Goal: Information Seeking & Learning: Learn about a topic

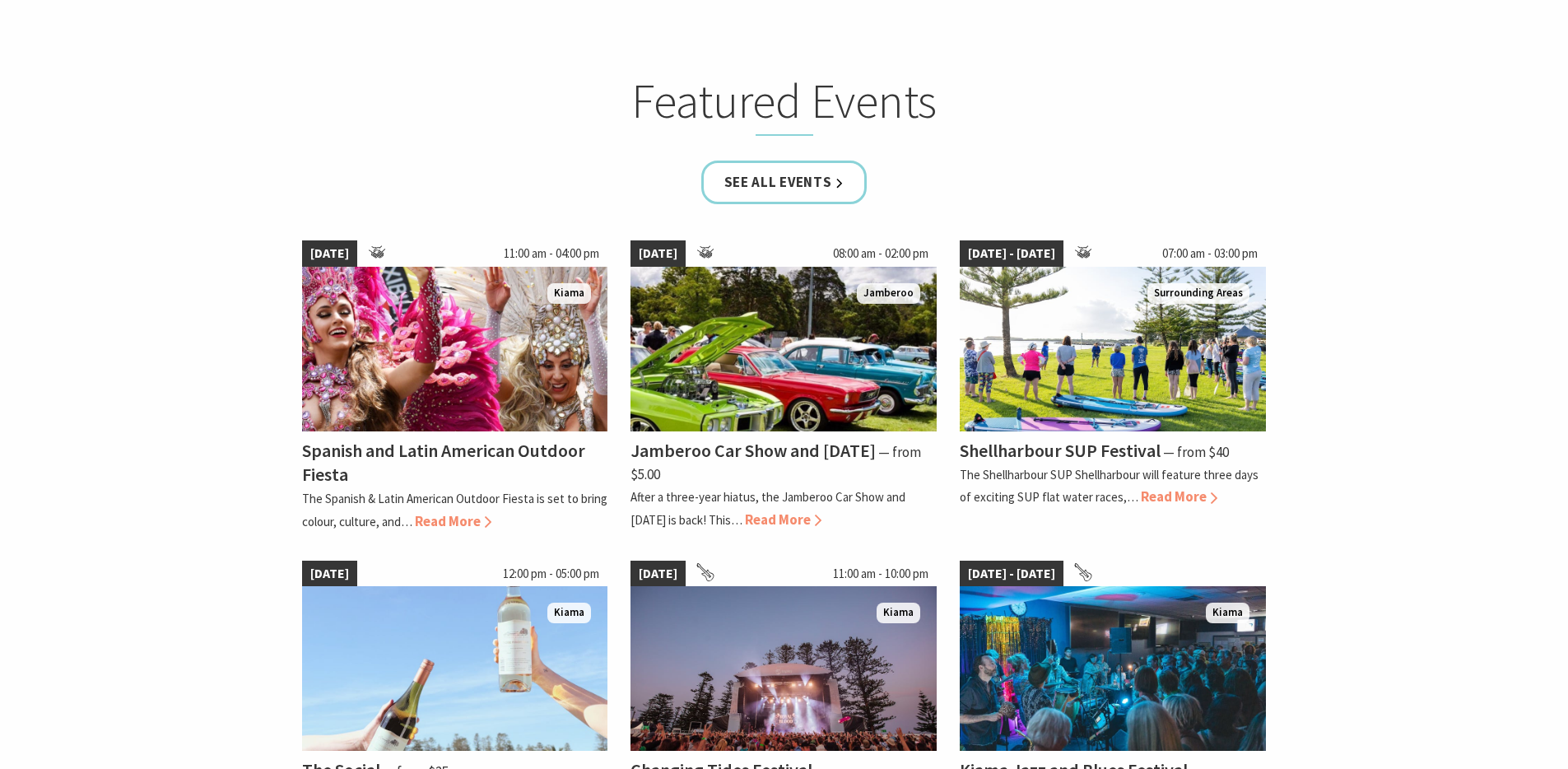
scroll to position [1093, 0]
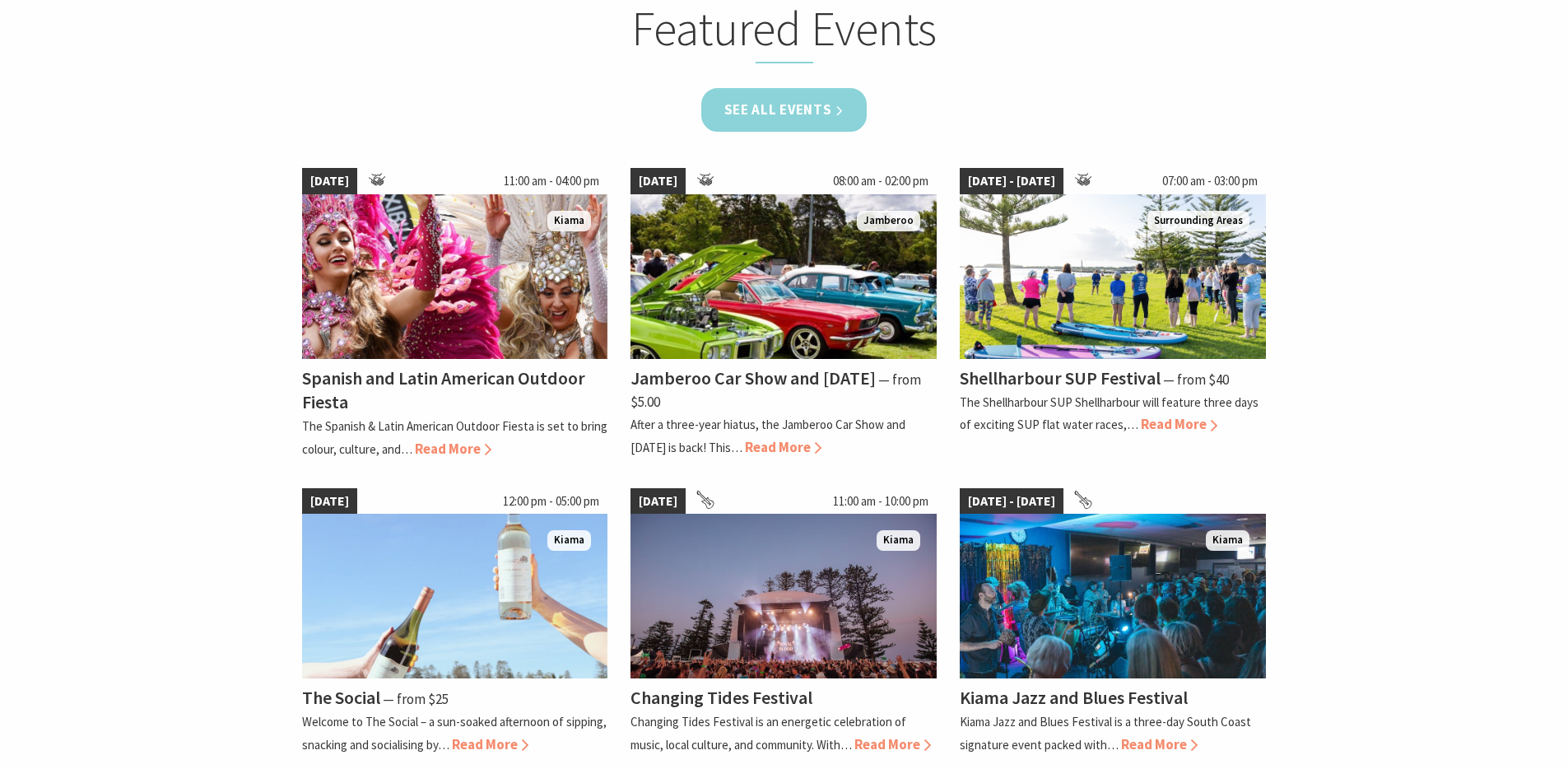
click at [811, 119] on link "See all Events" at bounding box center [784, 110] width 166 height 44
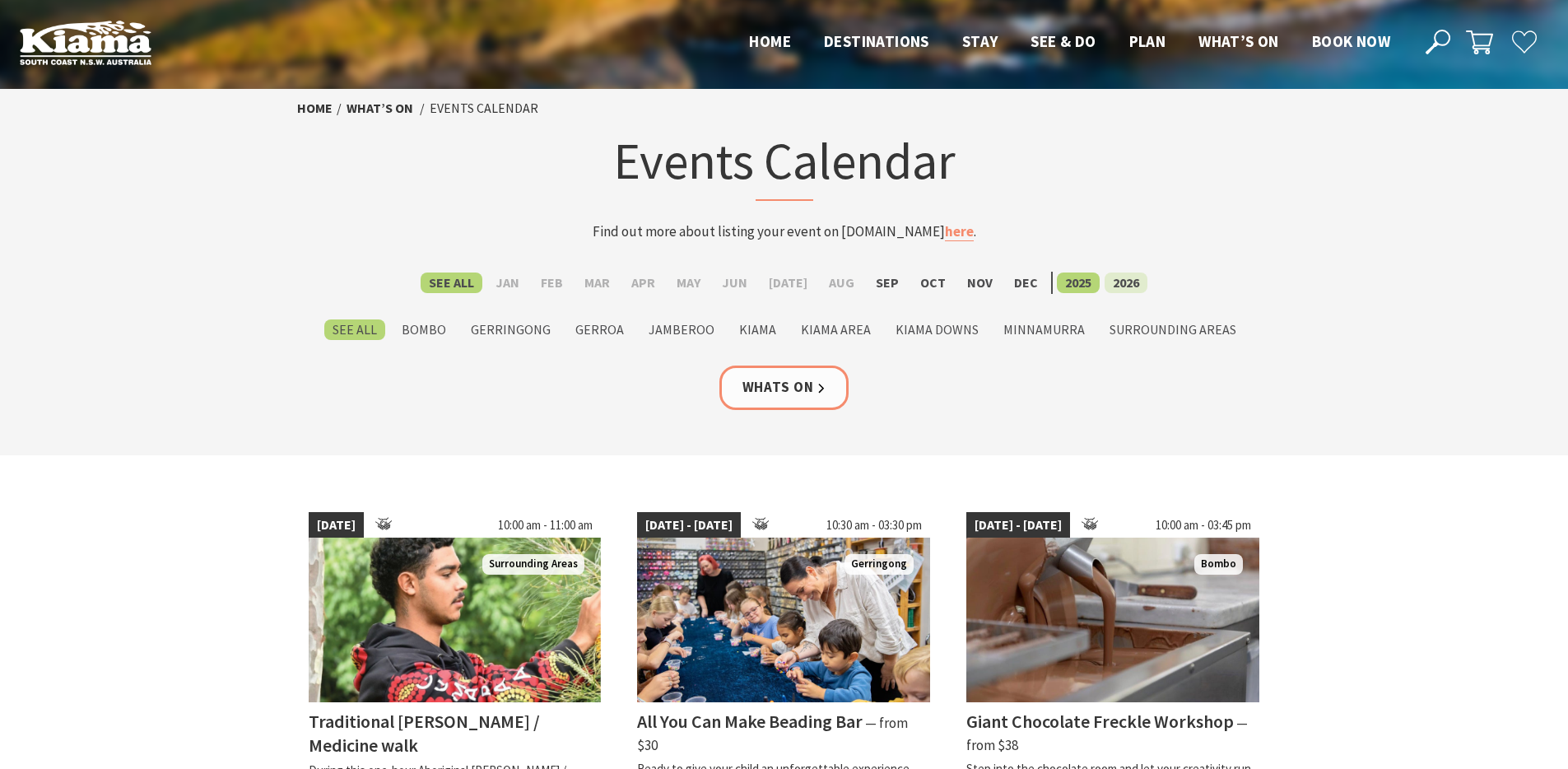
click at [1112, 286] on label "2026" at bounding box center [1126, 283] width 43 height 21
click at [0, 0] on input "2026" at bounding box center [0, 0] width 0 height 0
click at [514, 286] on label "Jan" at bounding box center [507, 283] width 40 height 21
click at [0, 0] on input "Jan" at bounding box center [0, 0] width 0 height 0
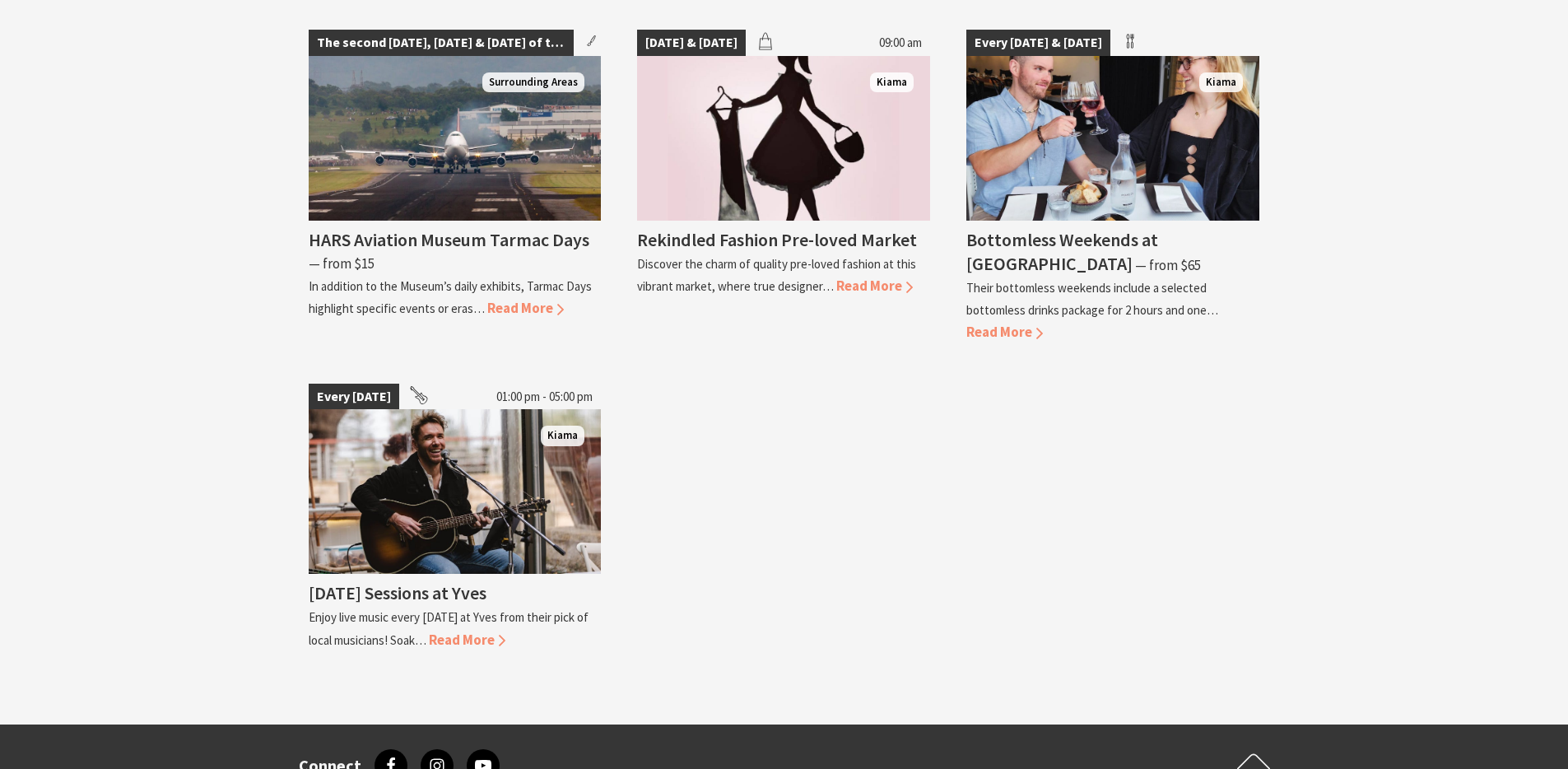
scroll to position [2446, 0]
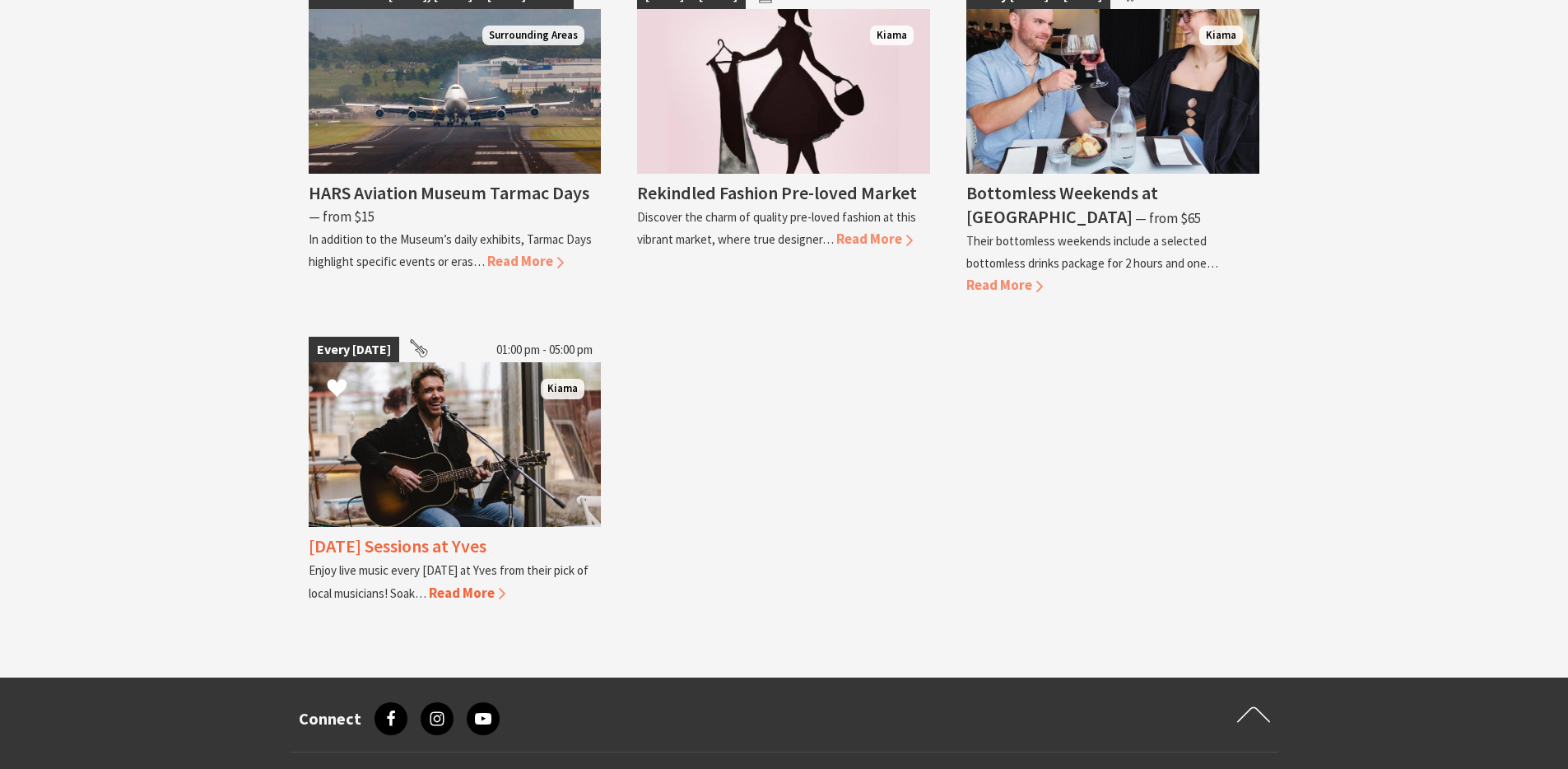
click at [466, 583] on span "Read More" at bounding box center [466, 592] width 77 height 18
